Goal: Complete application form: Complete application form

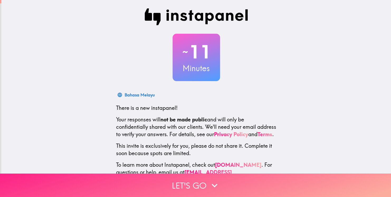
click at [148, 175] on button "Let's go" at bounding box center [195, 185] width 391 height 23
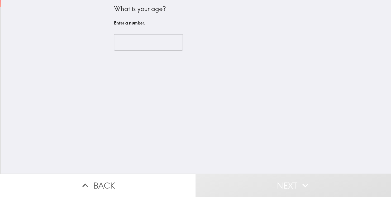
click at [151, 49] on input "number" at bounding box center [148, 42] width 69 height 16
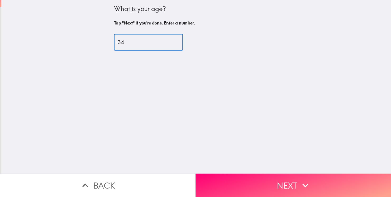
type input "34"
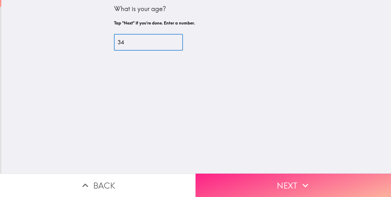
click at [222, 181] on button "Next" at bounding box center [292, 185] width 195 height 23
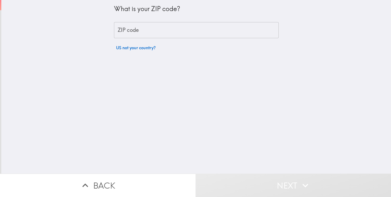
click at [167, 28] on input "ZIP code" at bounding box center [196, 30] width 164 height 16
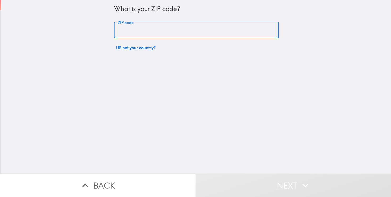
type input "35984"
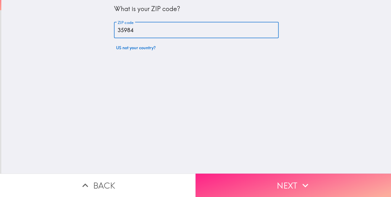
click at [226, 179] on button "Next" at bounding box center [292, 185] width 195 height 23
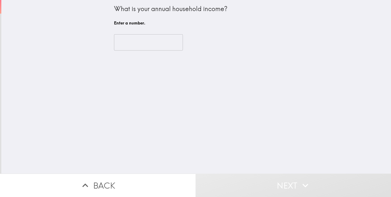
click at [142, 42] on input "number" at bounding box center [148, 42] width 69 height 16
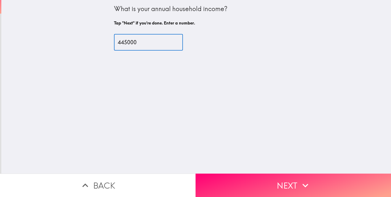
click at [120, 44] on input "445000" at bounding box center [148, 42] width 69 height 16
type input "45000"
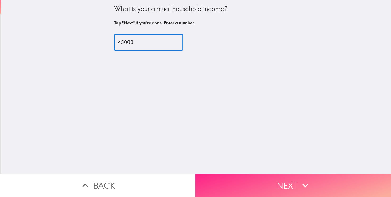
click at [285, 183] on button "Next" at bounding box center [292, 185] width 195 height 23
